Goal: Transaction & Acquisition: Obtain resource

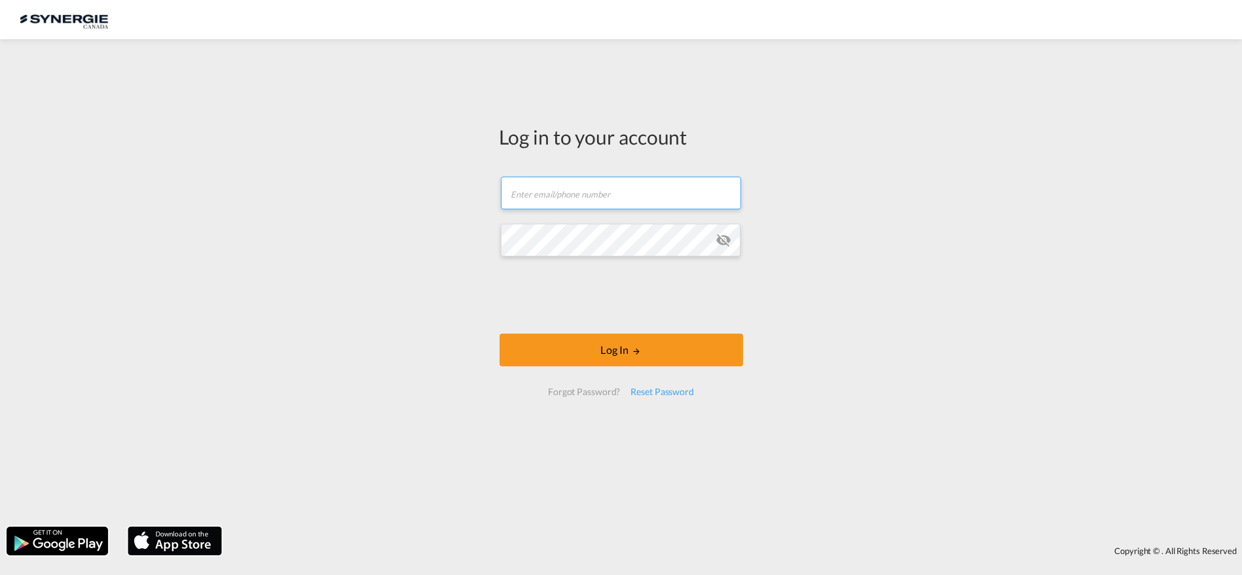
type input "[PERSON_NAME][EMAIL_ADDRESS][DOMAIN_NAME]"
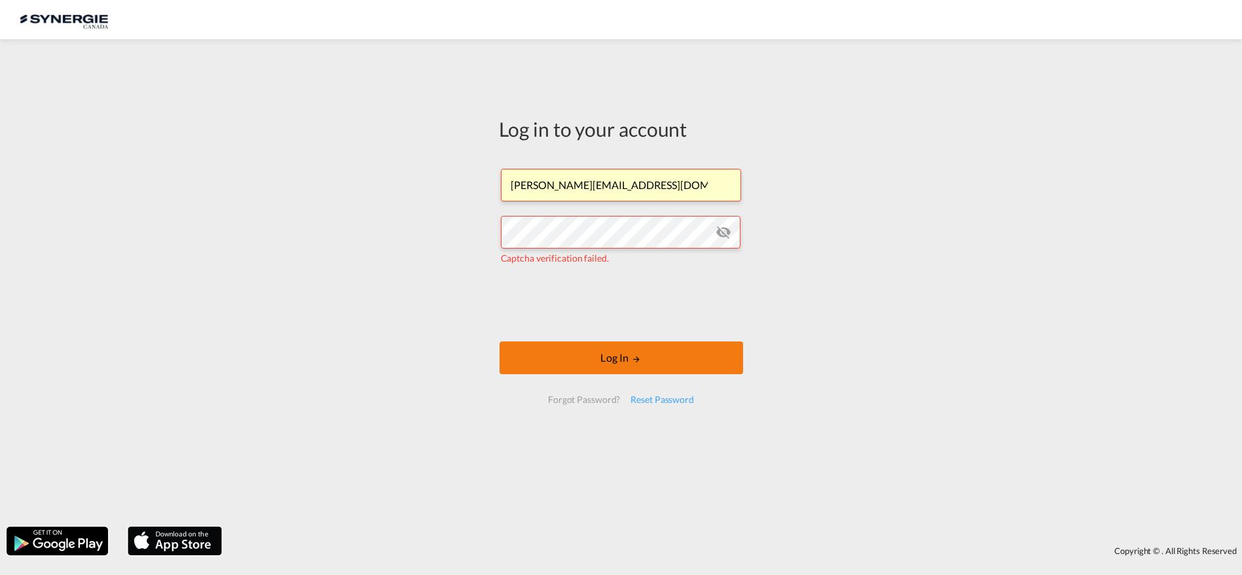
click at [603, 359] on button "Log In" at bounding box center [620, 358] width 243 height 33
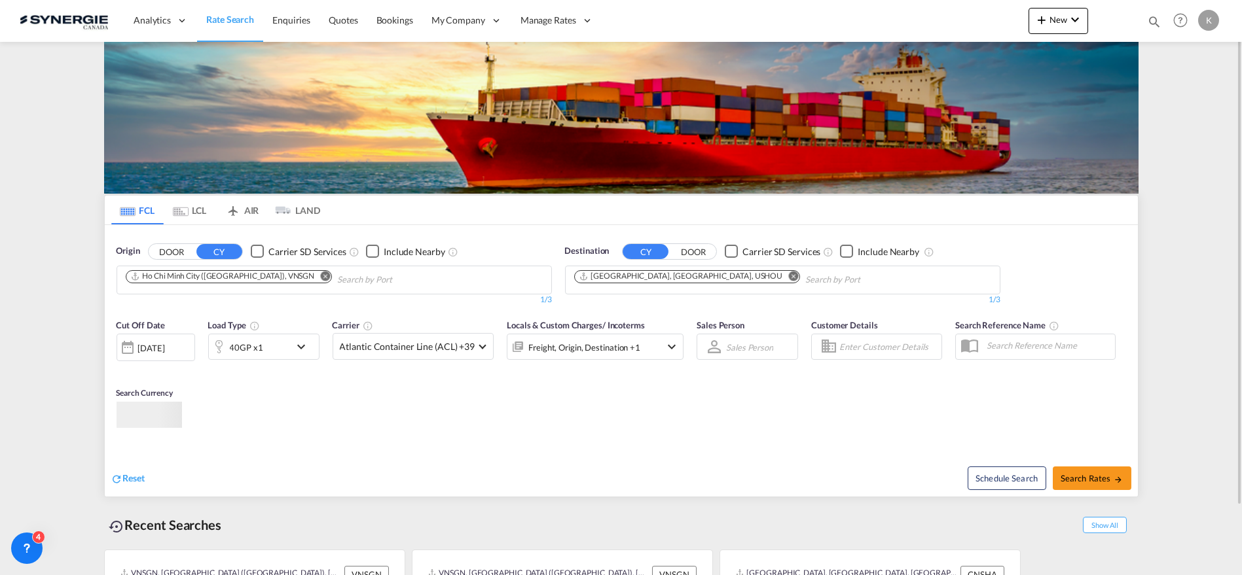
click at [1151, 21] on div "Bookings Quotes Enquiries Help Resources Product Release K My Profile Logout" at bounding box center [1180, 20] width 83 height 41
click at [1141, 20] on div "Bookings Quotes Enquiries Help Resources Product Release K My Profile Logout" at bounding box center [1180, 20] width 83 height 41
click at [1147, 23] on md-icon "icon-magnify" at bounding box center [1154, 21] width 14 height 14
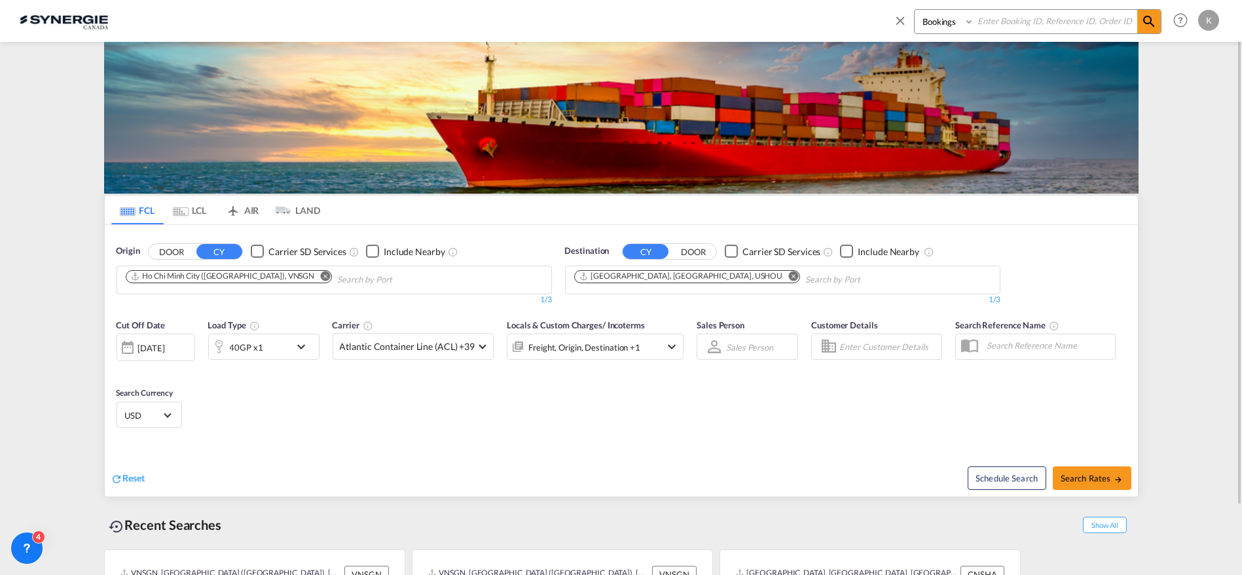
click at [1030, 21] on input at bounding box center [1055, 21] width 163 height 23
click at [936, 22] on select "Bookings Quotes Enquiries" at bounding box center [945, 22] width 62 height 24
select select "Quotes"
click at [914, 10] on select "Bookings Quotes Enquiries" at bounding box center [945, 22] width 62 height 24
click at [994, 18] on input at bounding box center [1055, 21] width 163 height 23
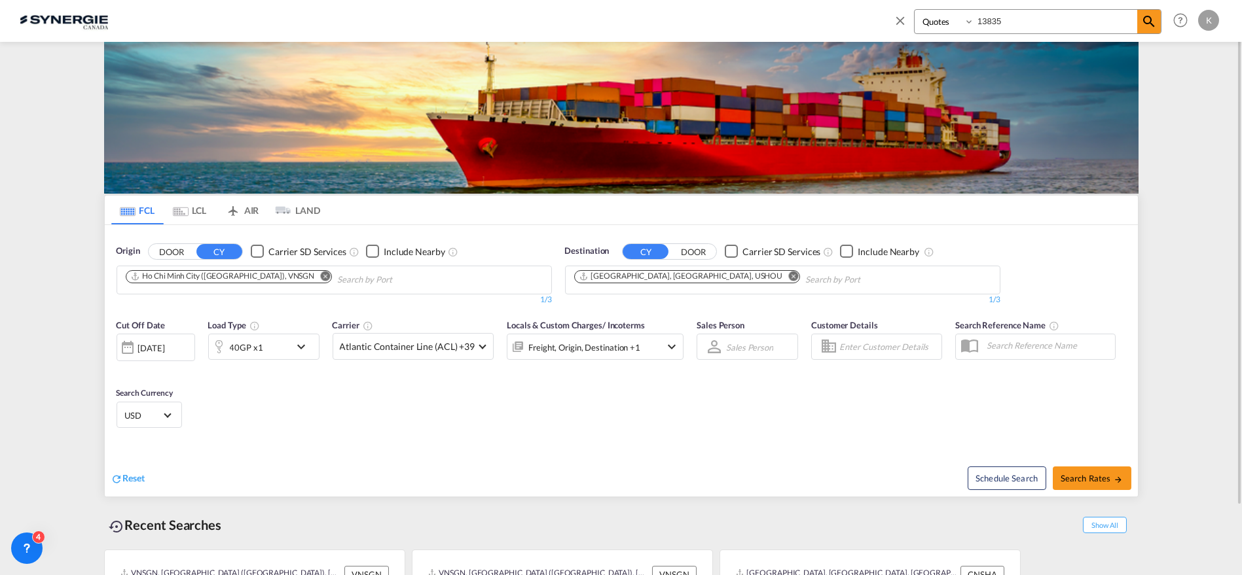
type input "13835"
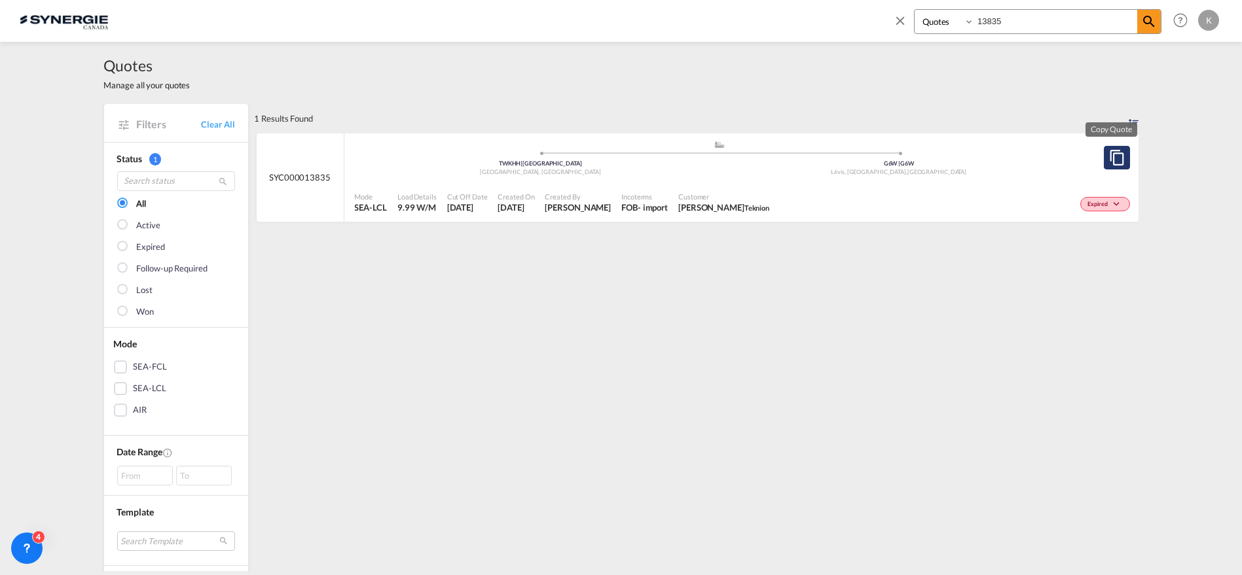
click at [1109, 156] on md-icon "assets/icons/custom/copyQuote.svg" at bounding box center [1117, 158] width 16 height 16
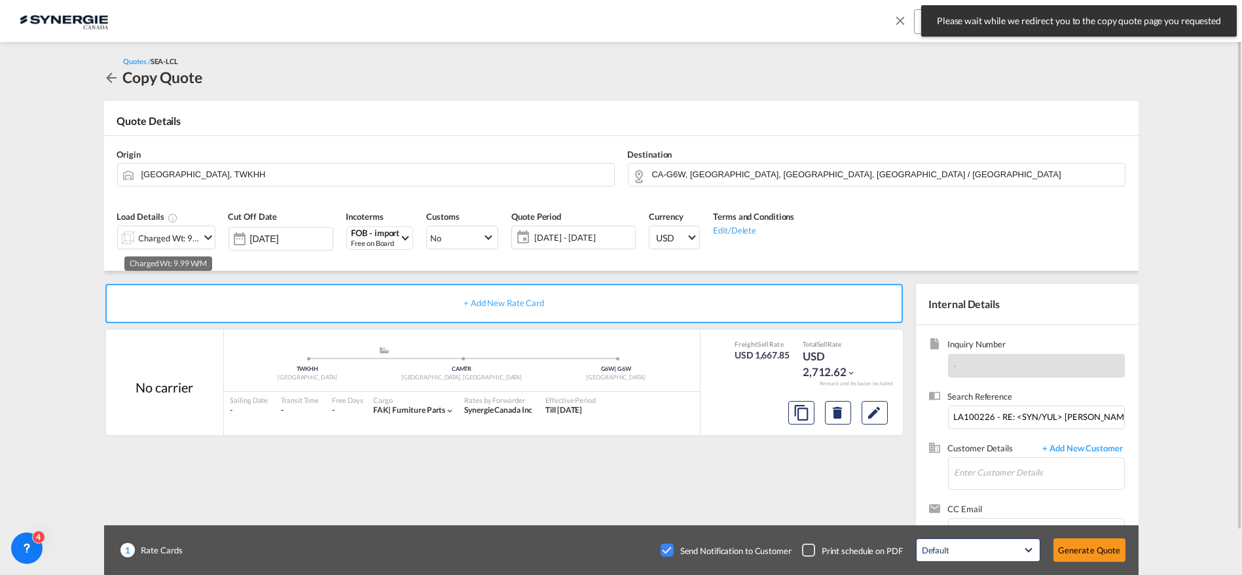
click at [200, 234] on md-icon "icon-chevron-down" at bounding box center [208, 238] width 16 height 16
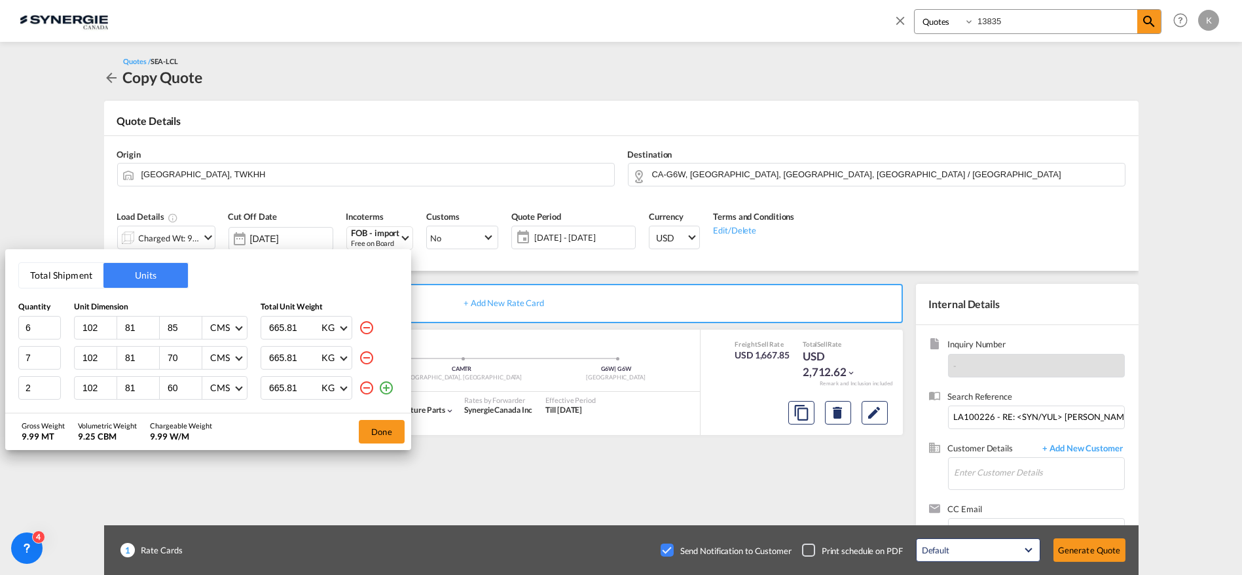
click at [65, 270] on button "Total Shipment" at bounding box center [61, 275] width 84 height 25
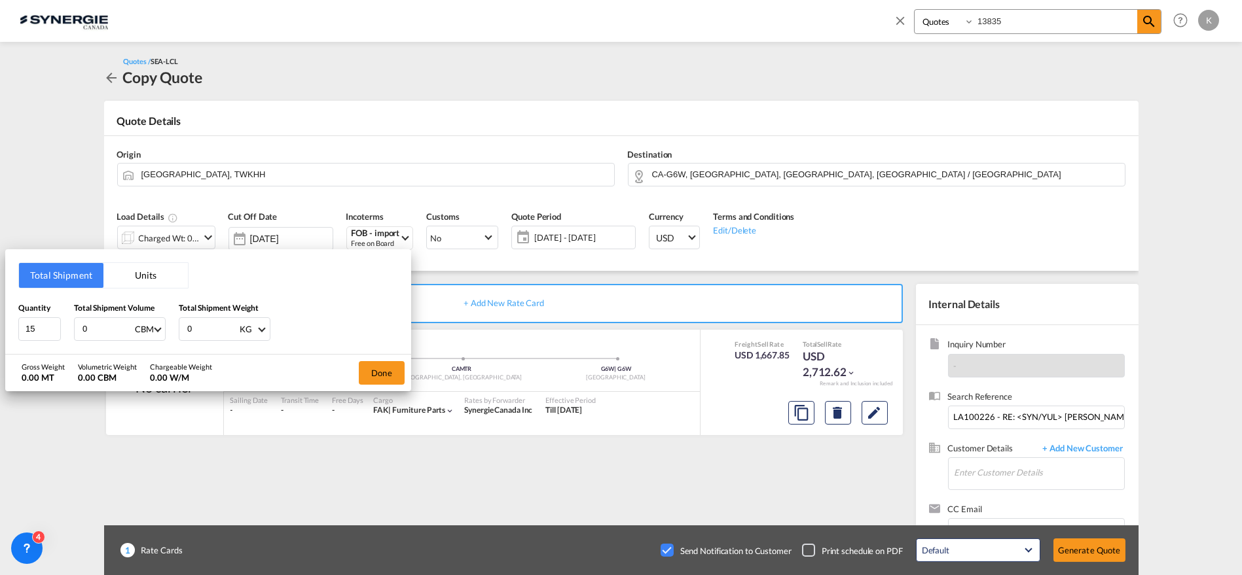
drag, startPoint x: 80, startPoint y: 334, endPoint x: 62, endPoint y: 334, distance: 18.3
click at [62, 334] on div "Quantity 15 Total Shipment Volume 0 CBM CBM CFT Total Shipment Weight 0 KG KG LB" at bounding box center [208, 321] width 380 height 39
type input "9"
type input "9.4"
type input "9950"
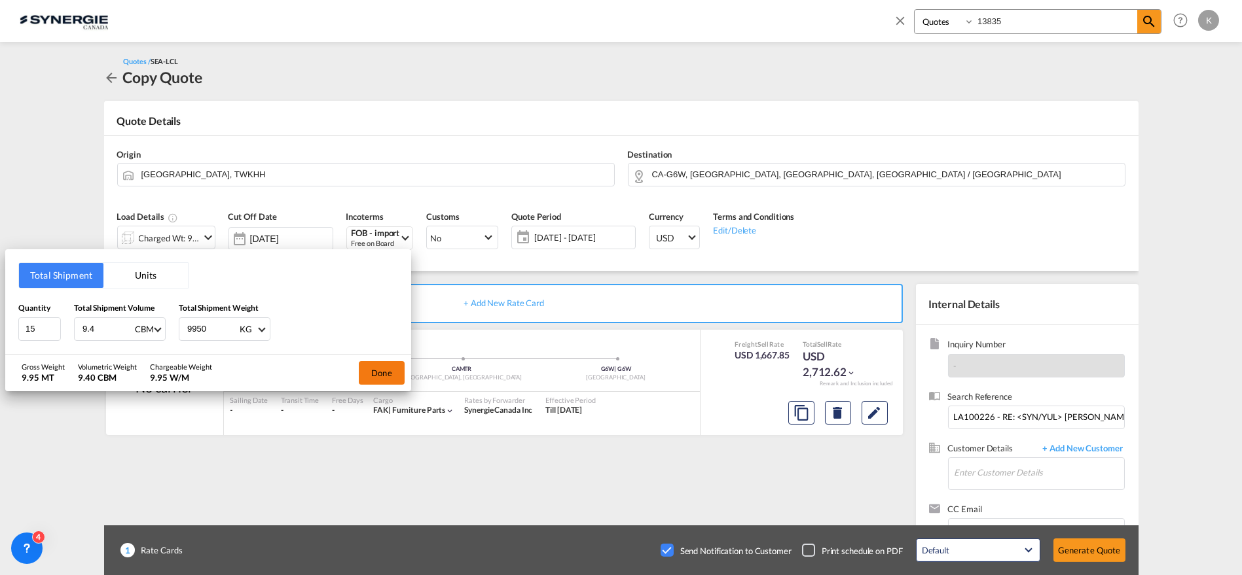
click at [375, 367] on button "Done" at bounding box center [382, 373] width 46 height 24
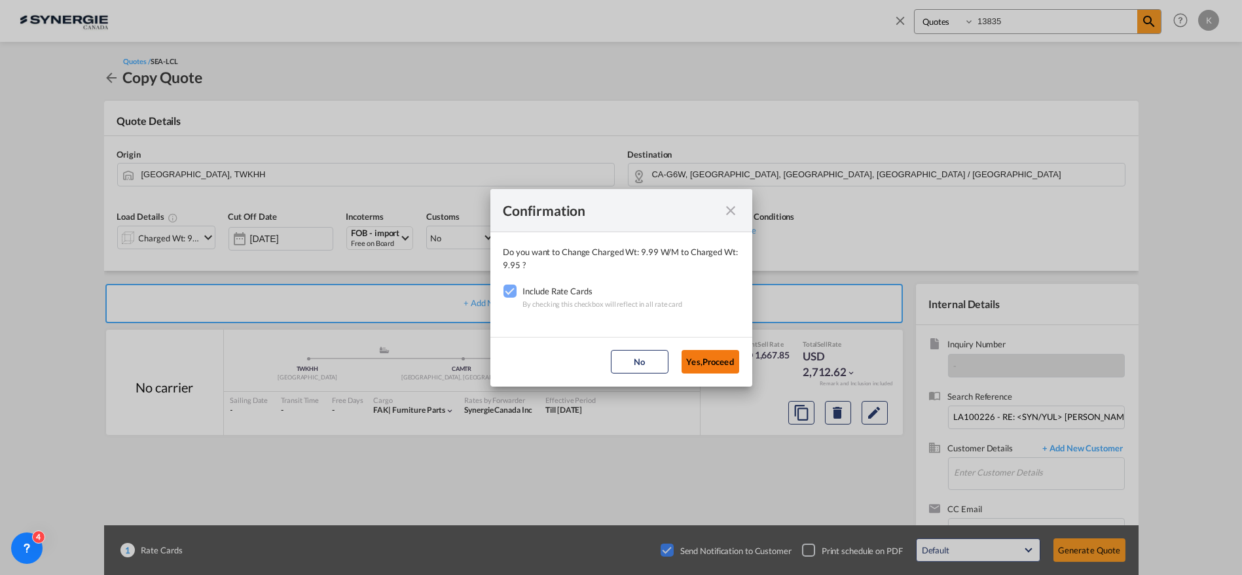
click at [711, 362] on button "Yes,Proceed" at bounding box center [710, 362] width 58 height 24
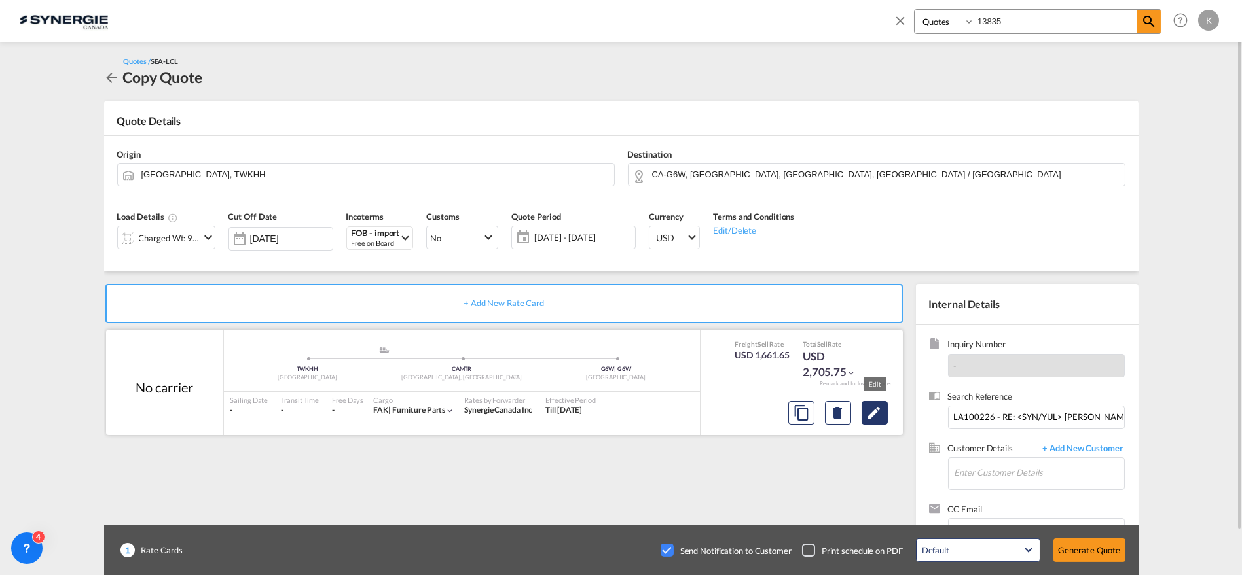
click at [872, 408] on md-icon "Edit" at bounding box center [875, 413] width 16 height 16
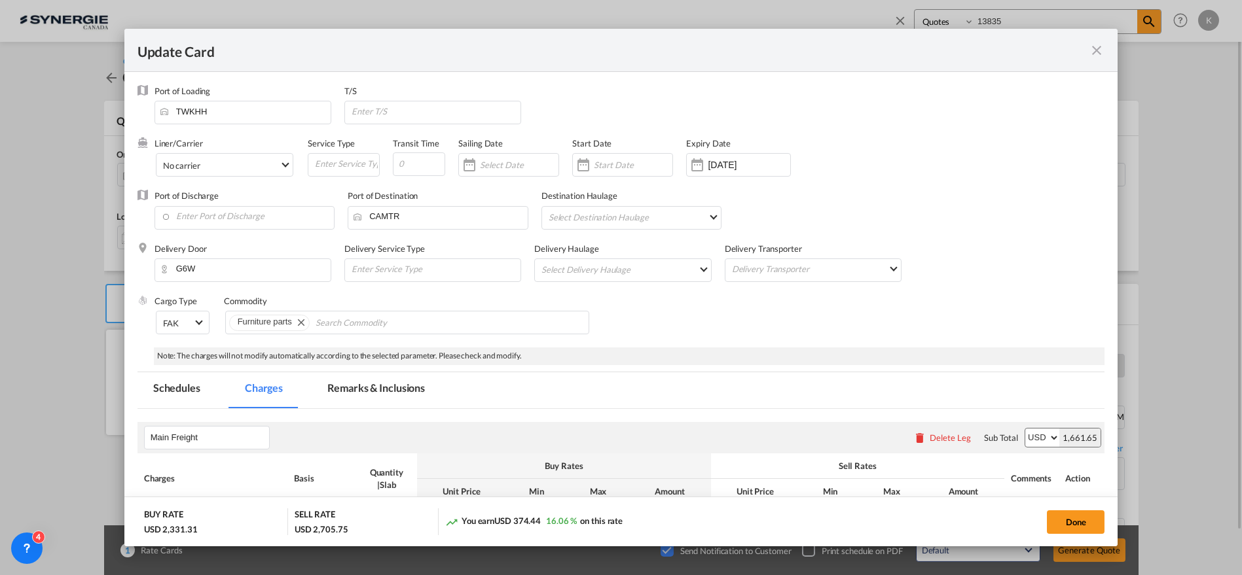
select select "per_ton"
select select "per_kg"
select select "flat"
select select "per_bl"
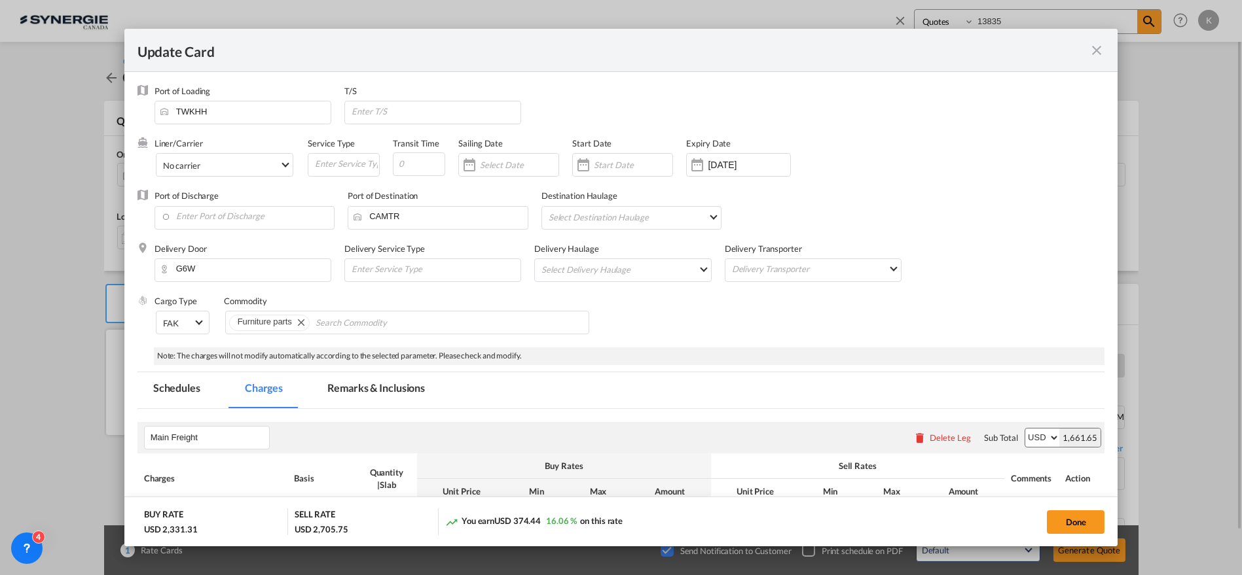
select select "per_bl"
select select "per_shipment"
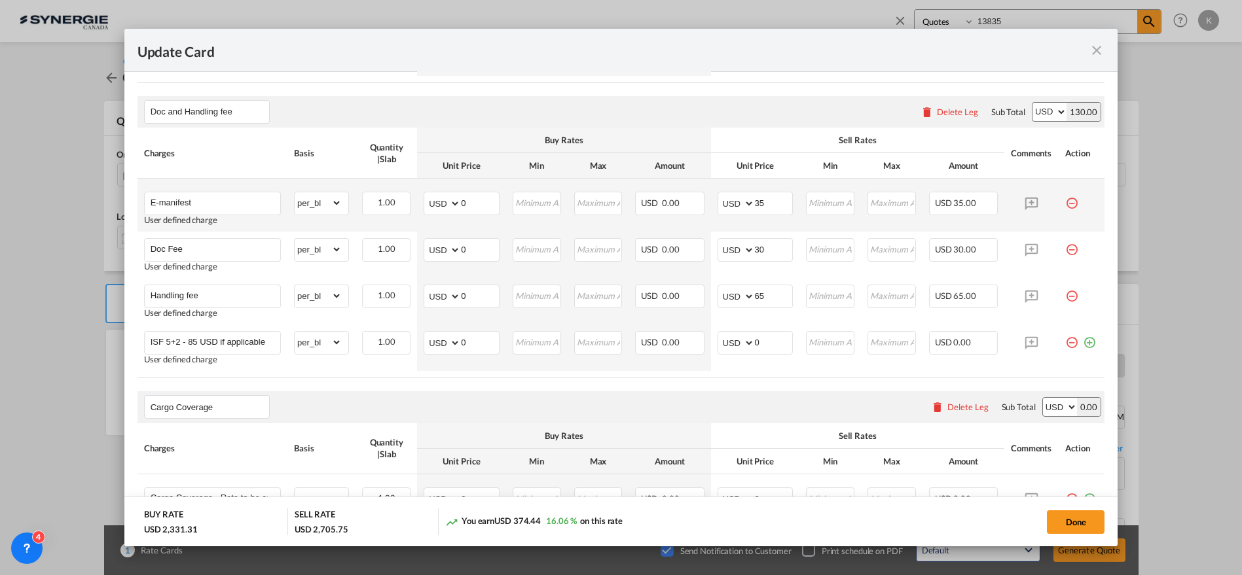
scroll to position [575, 0]
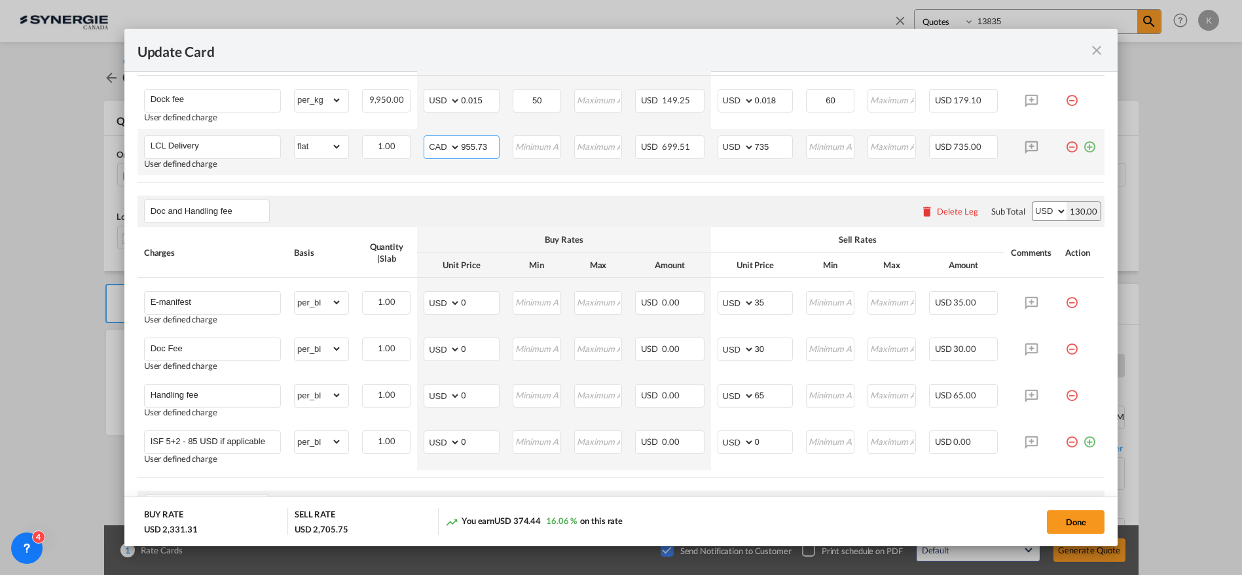
click at [467, 141] on input "955.73" at bounding box center [480, 146] width 38 height 20
type input "1015.84"
type input "817.86"
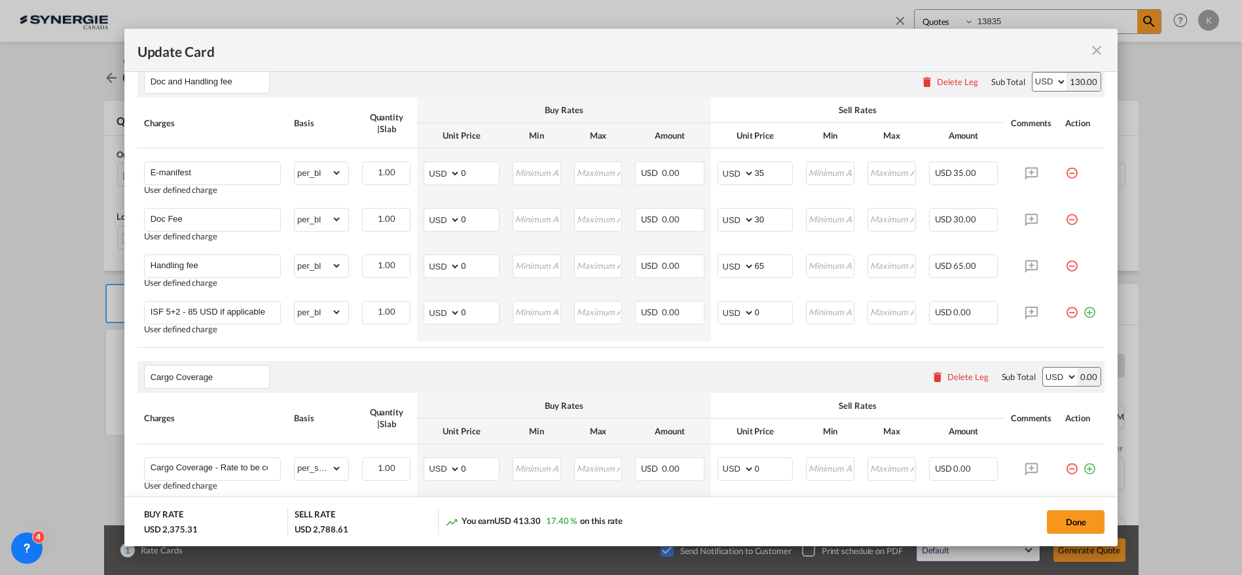
scroll to position [796, 0]
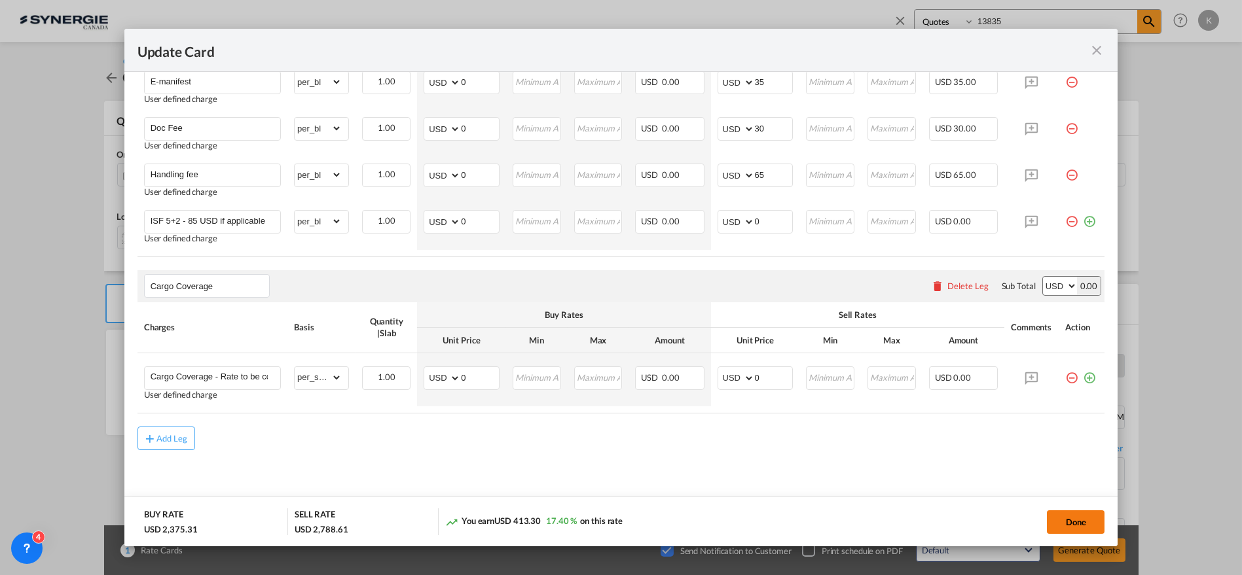
click at [1070, 518] on button "Done" at bounding box center [1076, 523] width 58 height 24
type input "[DATE]"
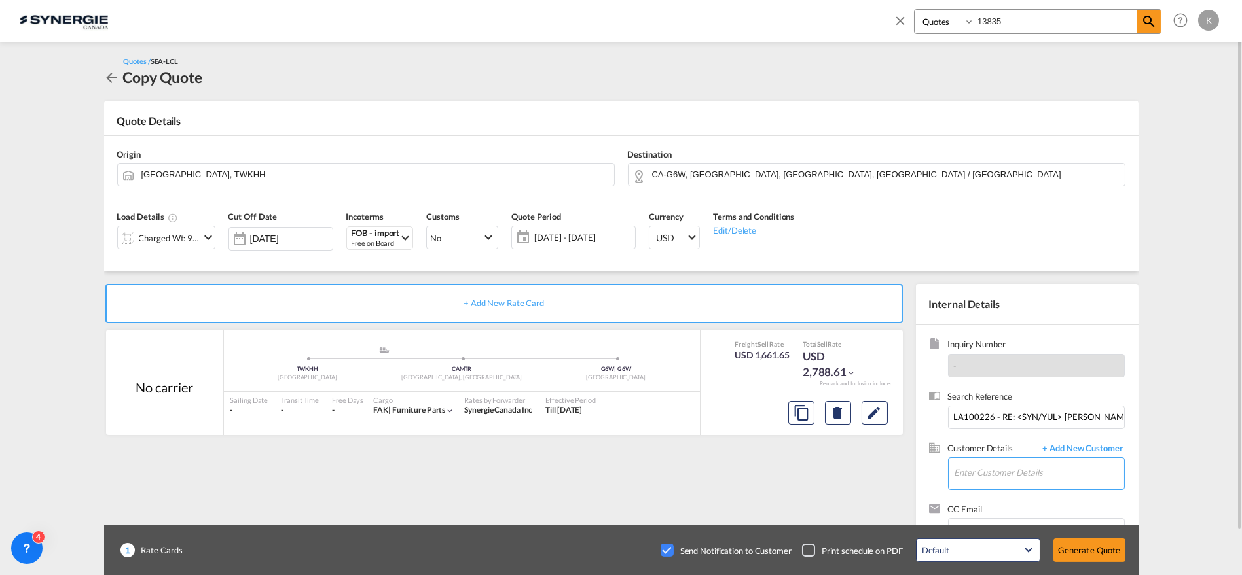
click at [1022, 465] on input "Enter Customer Details" at bounding box center [1039, 472] width 170 height 29
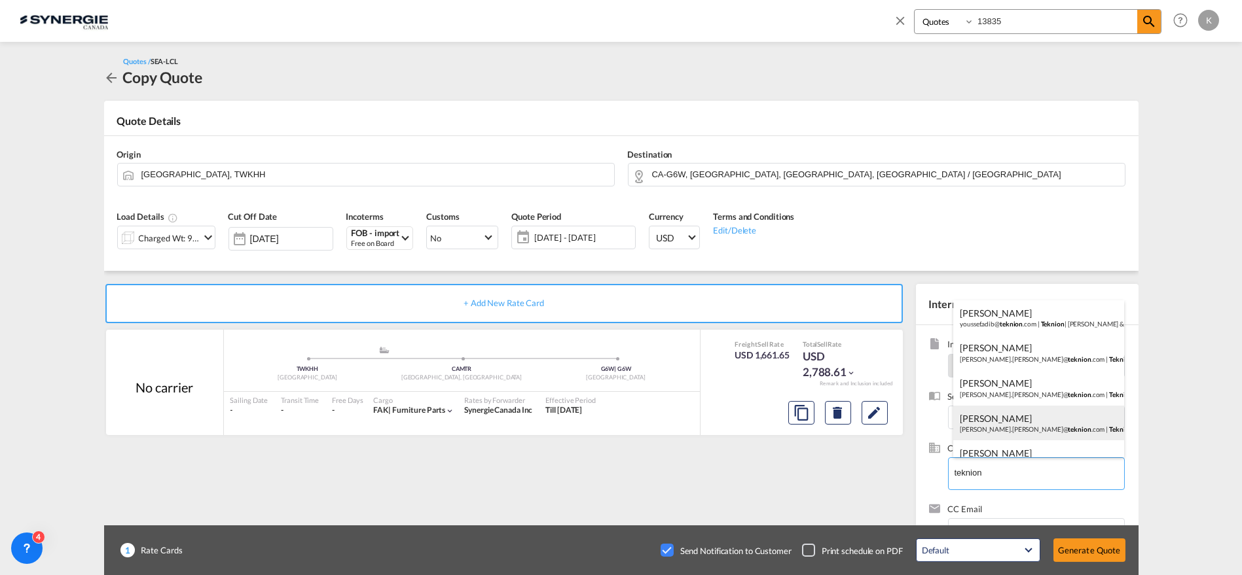
click at [1035, 420] on div "[PERSON_NAME] [PERSON_NAME].[PERSON_NAME]@ teknion .com | Teknion" at bounding box center [1038, 423] width 171 height 35
type input "Teknion, [PERSON_NAME] Thibault, [EMAIL_ADDRESS][PERSON_NAME][DOMAIN_NAME]"
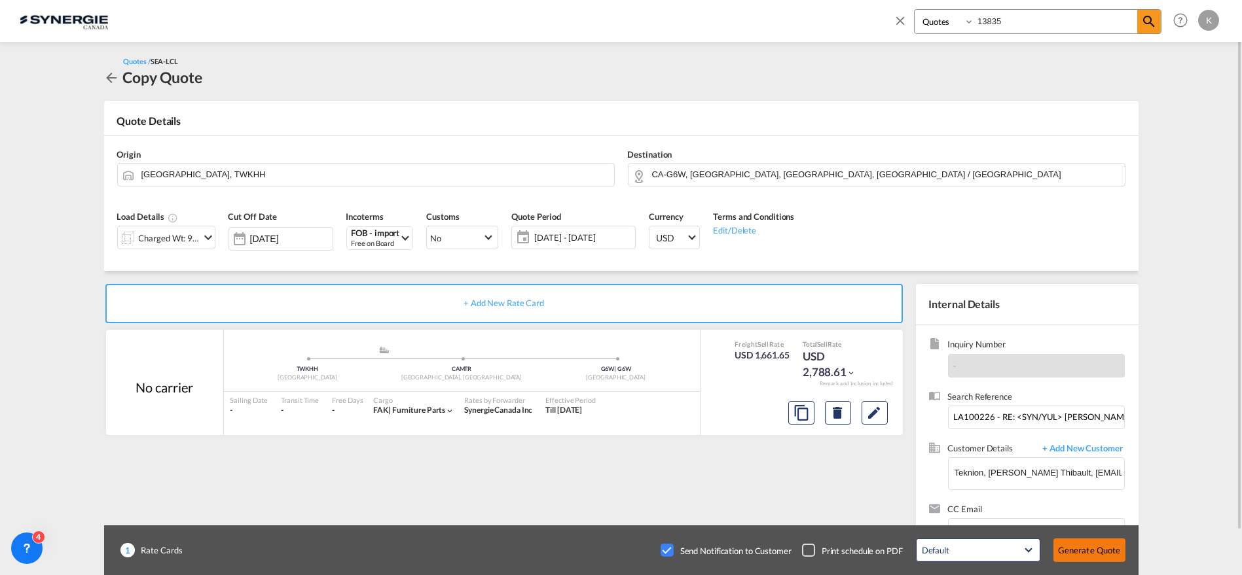
click at [1089, 545] on button "Generate Quote" at bounding box center [1089, 551] width 72 height 24
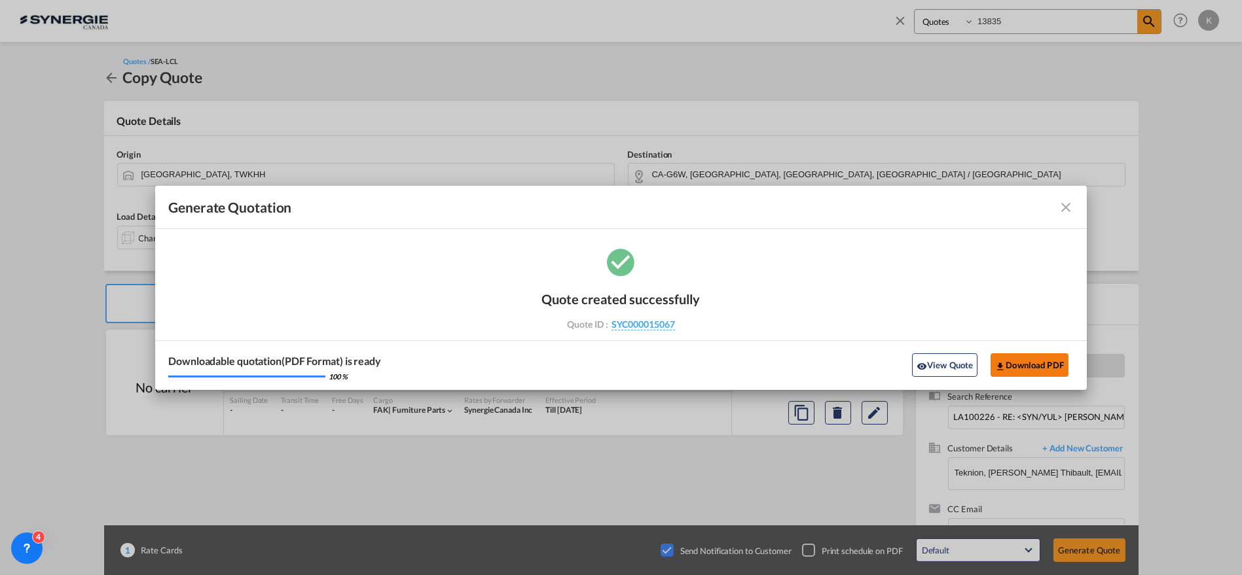
click at [1034, 361] on button "Download PDF" at bounding box center [1029, 365] width 78 height 24
